Goal: Task Accomplishment & Management: Manage account settings

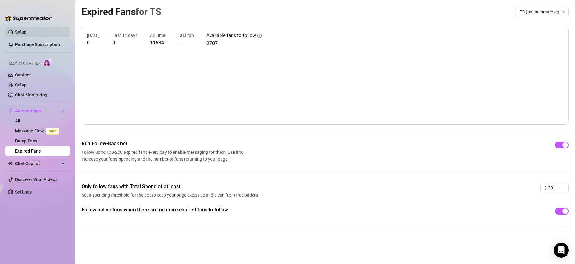
click at [27, 32] on link "Setup" at bounding box center [21, 31] width 12 height 5
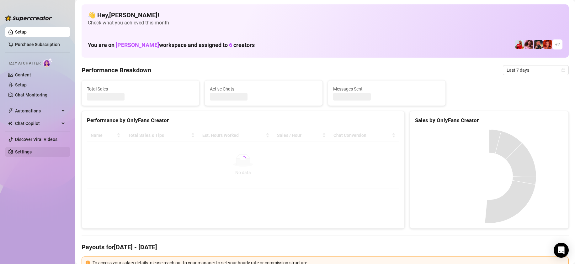
click at [25, 154] on link "Settings" at bounding box center [23, 152] width 17 height 5
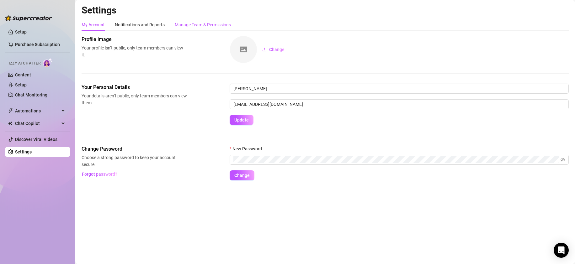
click at [202, 27] on div "Manage Team & Permissions" at bounding box center [203, 24] width 56 height 7
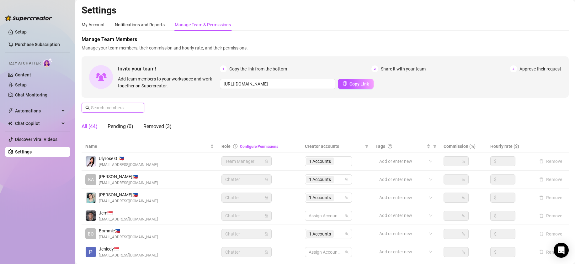
click at [117, 110] on input "text" at bounding box center [113, 107] width 45 height 7
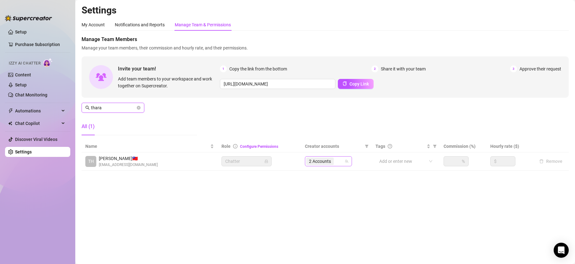
click at [345, 161] on icon "team" at bounding box center [346, 162] width 4 height 4
click at [330, 163] on span "2 Accounts" at bounding box center [320, 161] width 22 height 7
type input "thara"
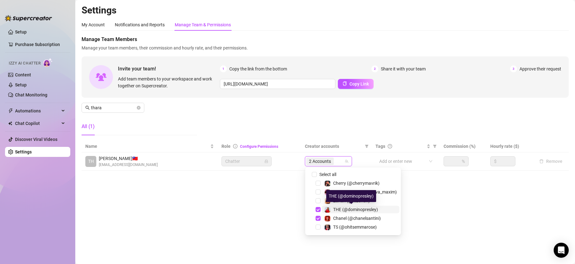
click at [334, 211] on span "THE (@dominopresley)" at bounding box center [355, 209] width 45 height 5
click at [318, 201] on span "Select tree node" at bounding box center [317, 200] width 5 height 5
click at [273, 213] on main "Settings My Account Notifications and Reports Manage Team & Permissions Profile…" at bounding box center [324, 132] width 499 height 264
